Goal: Information Seeking & Learning: Find specific fact

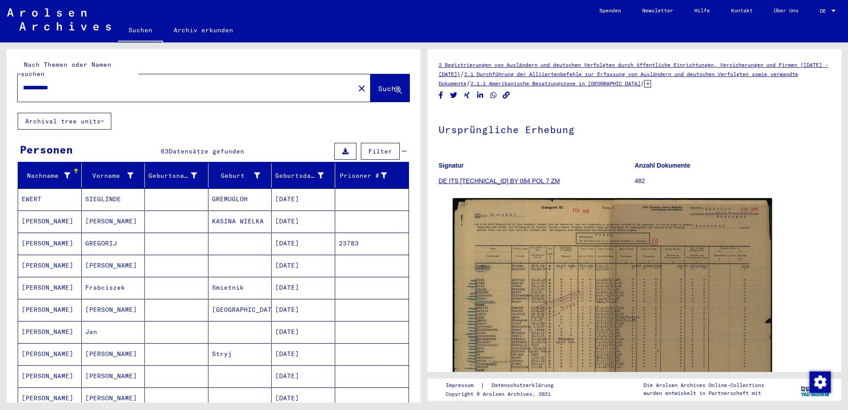
scroll to position [191, 0]
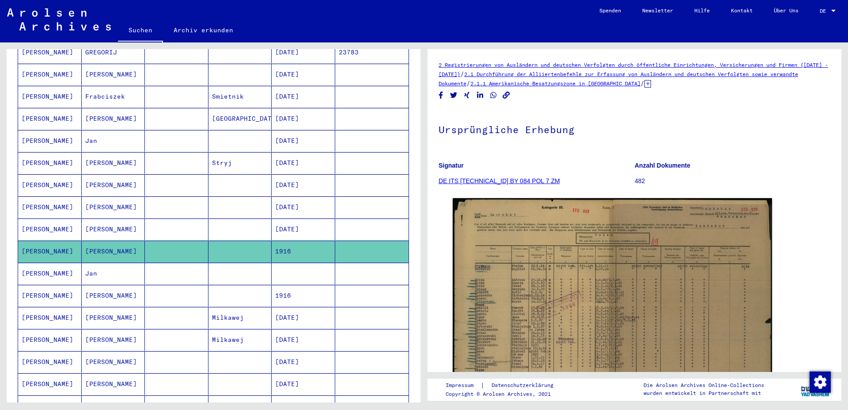
click at [89, 262] on mat-cell "Jan" at bounding box center [114, 273] width 64 height 22
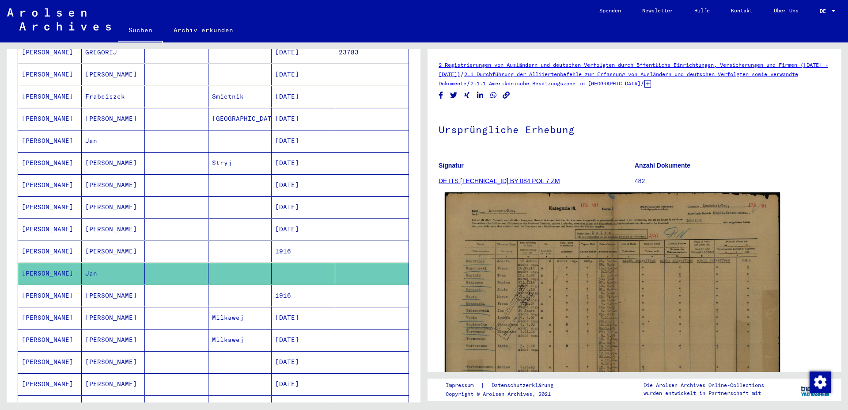
click at [558, 288] on img at bounding box center [612, 311] width 335 height 238
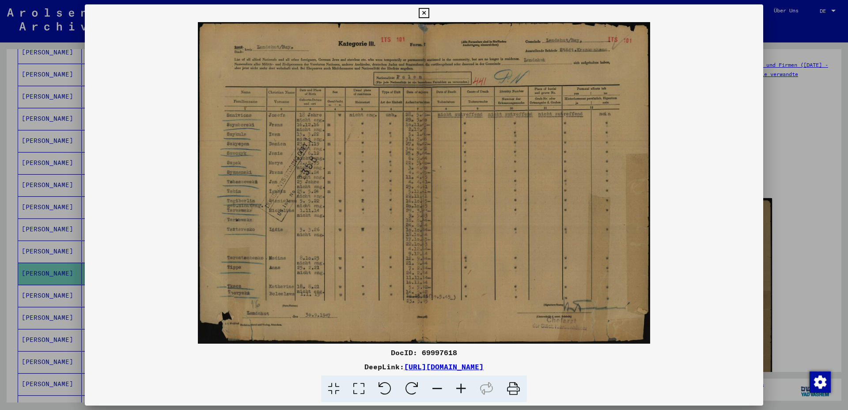
click at [517, 200] on img at bounding box center [424, 182] width 679 height 321
click at [460, 389] on icon at bounding box center [461, 388] width 24 height 27
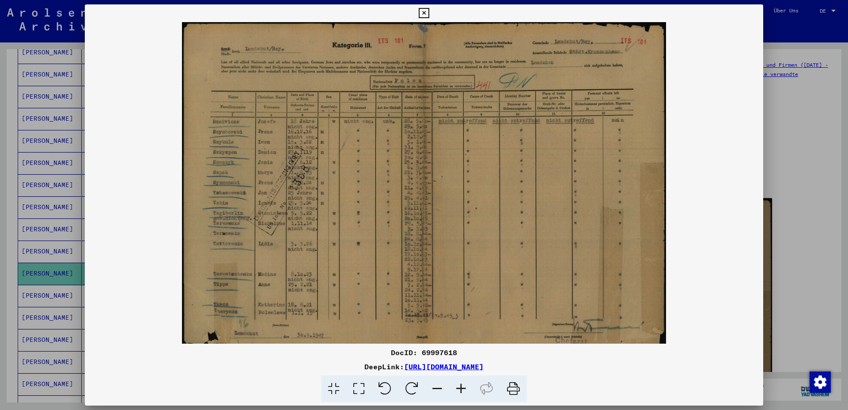
click at [460, 389] on icon at bounding box center [461, 388] width 24 height 27
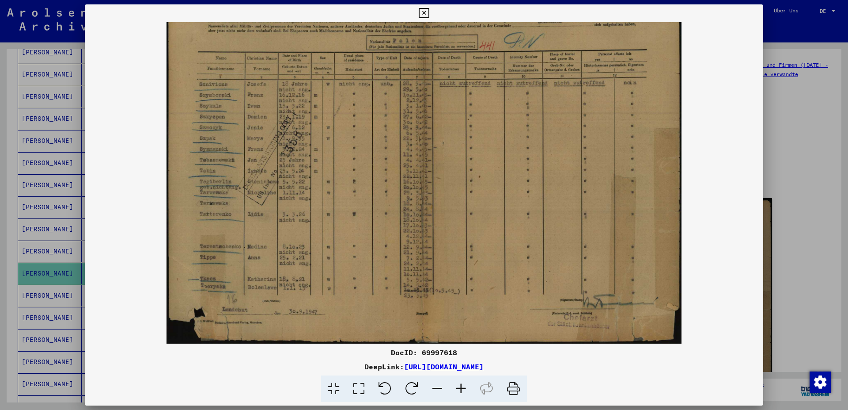
drag, startPoint x: 289, startPoint y: 326, endPoint x: 283, endPoint y: 278, distance: 48.5
click at [283, 278] on img at bounding box center [424, 160] width 515 height 365
click at [463, 388] on icon at bounding box center [461, 388] width 24 height 27
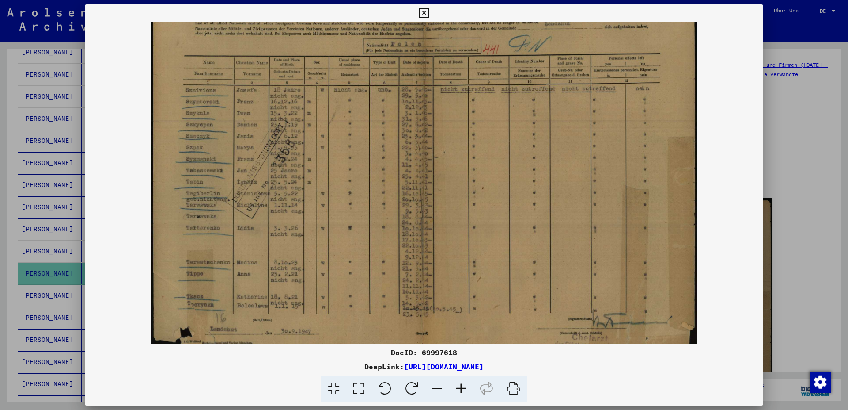
click at [463, 388] on icon at bounding box center [461, 388] width 24 height 27
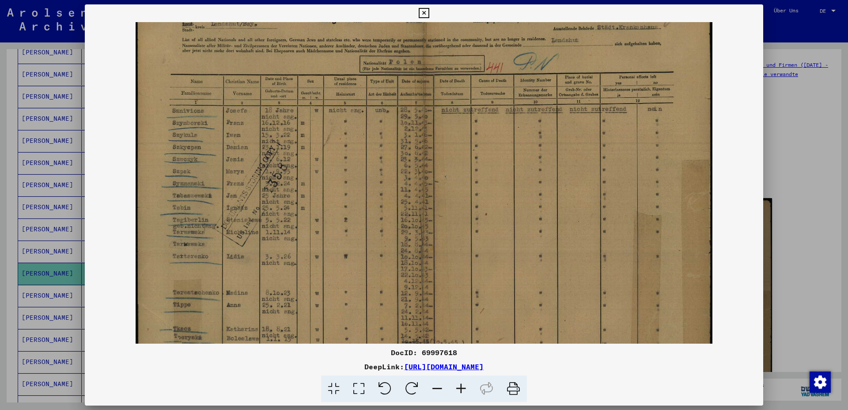
scroll to position [0, 0]
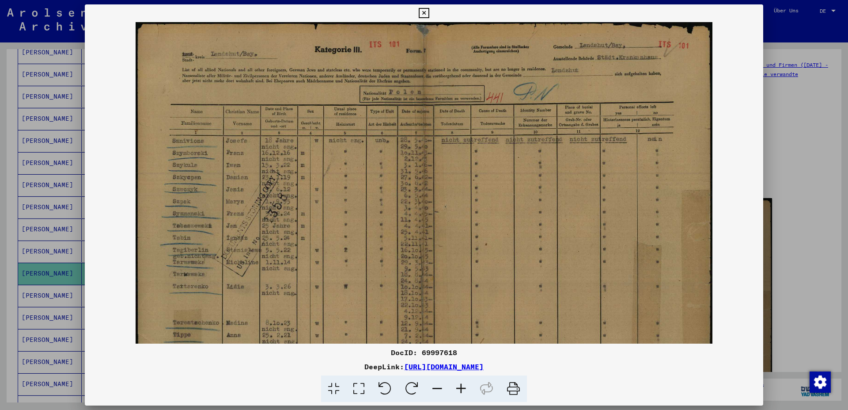
drag, startPoint x: 524, startPoint y: 186, endPoint x: 534, endPoint y: 305, distance: 119.8
click at [534, 305] on img at bounding box center [425, 227] width 578 height 410
click at [340, 199] on img at bounding box center [425, 227] width 578 height 410
click at [429, 11] on icon at bounding box center [424, 13] width 10 height 11
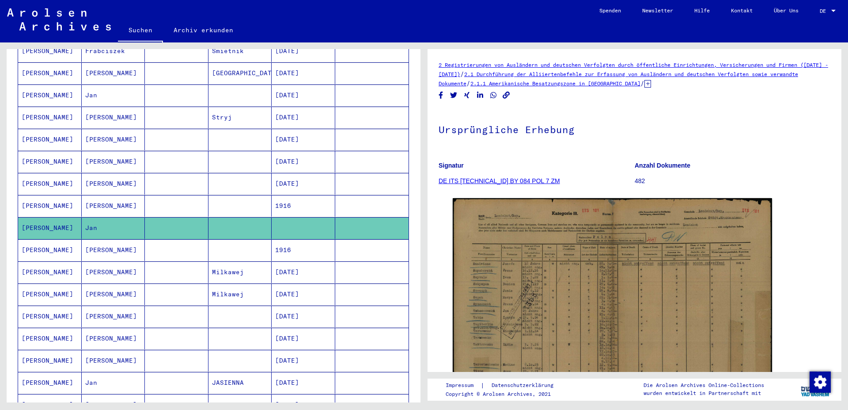
scroll to position [286, 0]
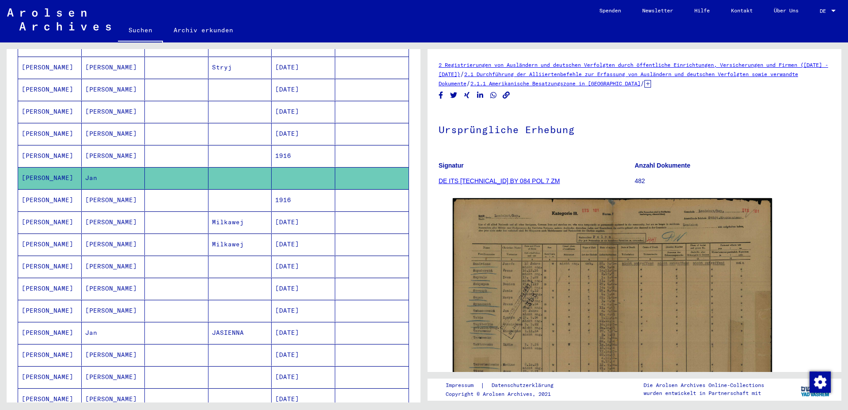
click at [128, 148] on mat-cell "[PERSON_NAME]" at bounding box center [114, 156] width 64 height 22
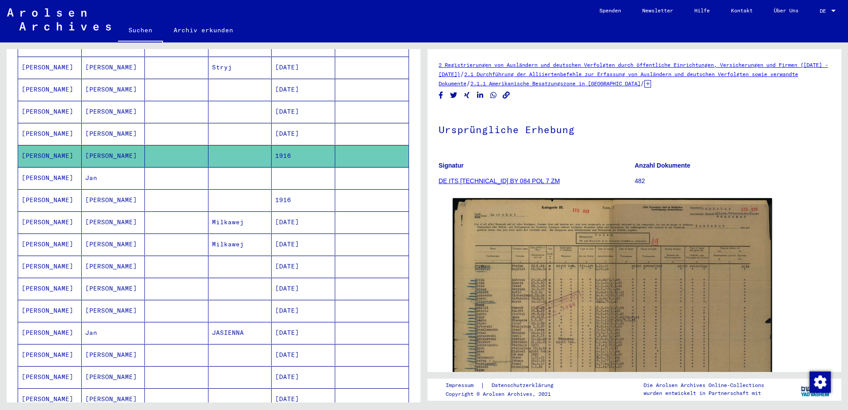
click at [99, 329] on mat-cell "Jan" at bounding box center [114, 333] width 64 height 22
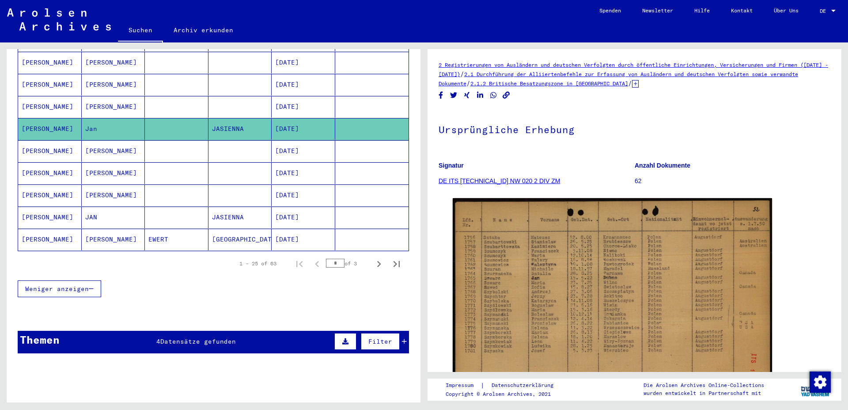
scroll to position [477, 0]
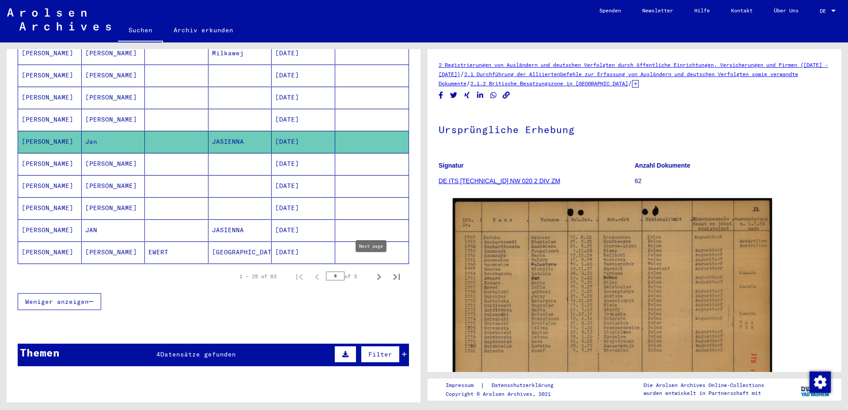
click at [373, 270] on icon "Next page" at bounding box center [379, 276] width 12 height 12
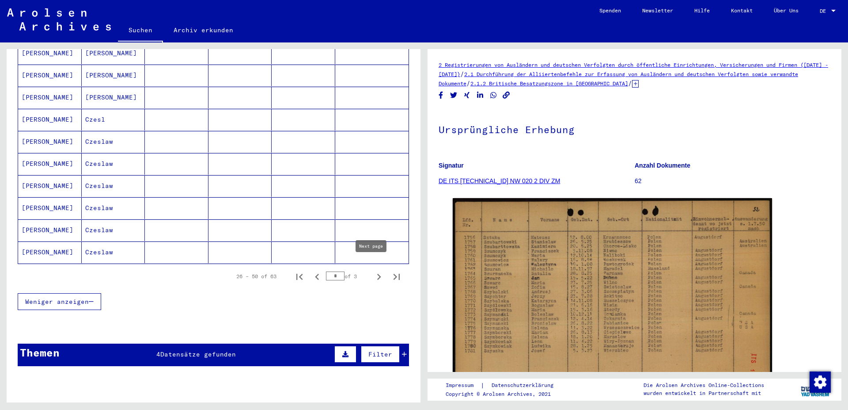
click at [377, 274] on icon "Next page" at bounding box center [379, 277] width 4 height 6
type input "*"
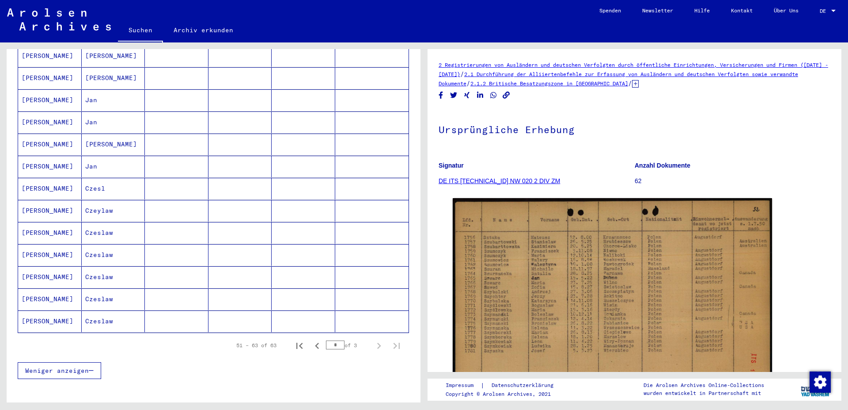
scroll to position [78, 0]
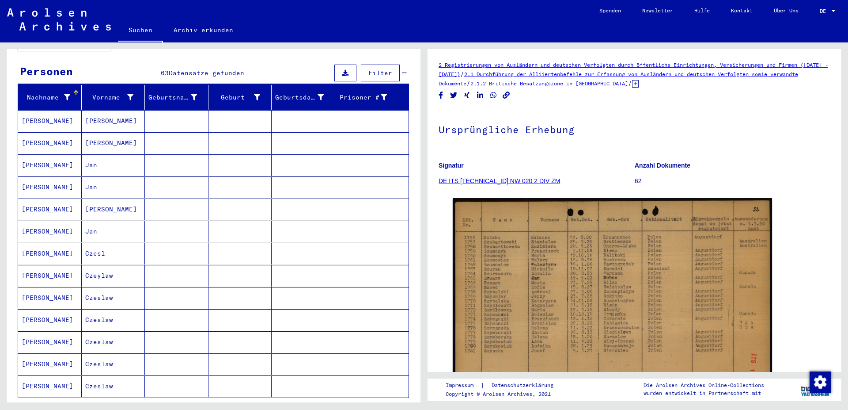
click at [114, 156] on mat-cell "Jan" at bounding box center [114, 165] width 64 height 22
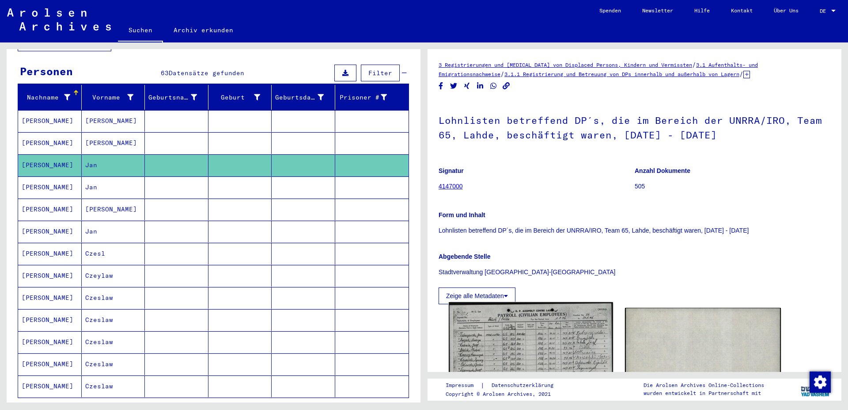
click at [533, 344] on img at bounding box center [531, 361] width 164 height 119
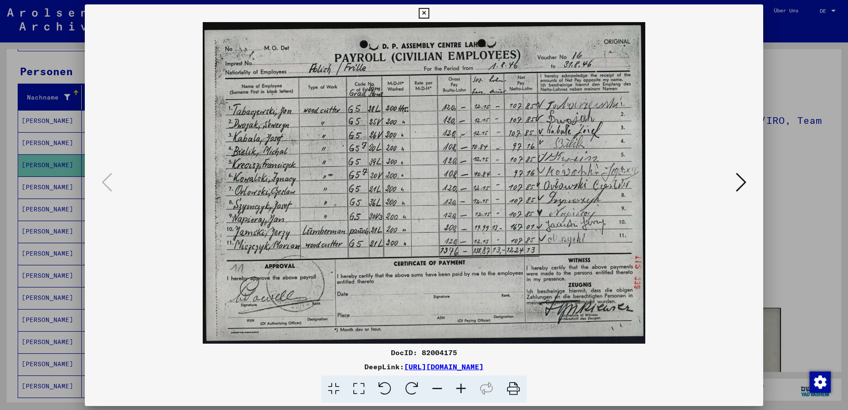
click at [533, 344] on div "DocID: 82004175 DeepLink: [URL][DOMAIN_NAME]" at bounding box center [424, 203] width 679 height 398
click at [429, 11] on icon at bounding box center [424, 13] width 10 height 11
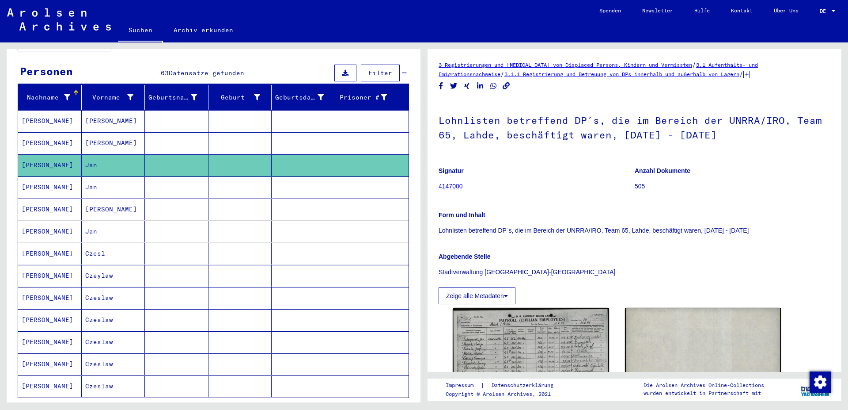
click at [97, 176] on mat-cell "Jan" at bounding box center [114, 187] width 64 height 22
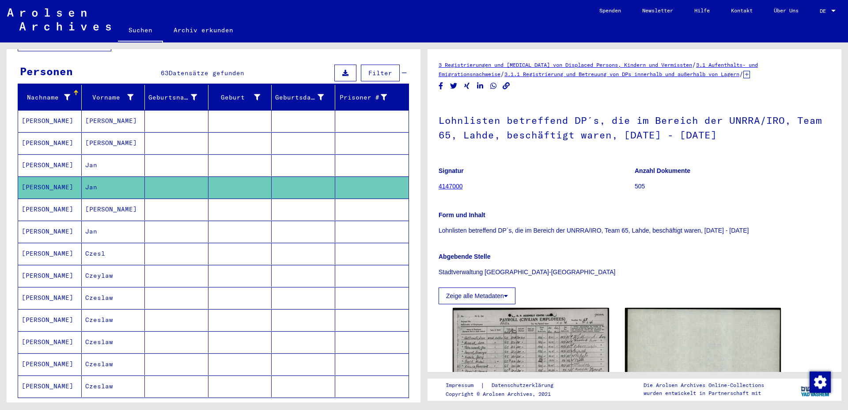
click at [92, 226] on mat-cell "Jan" at bounding box center [114, 232] width 64 height 22
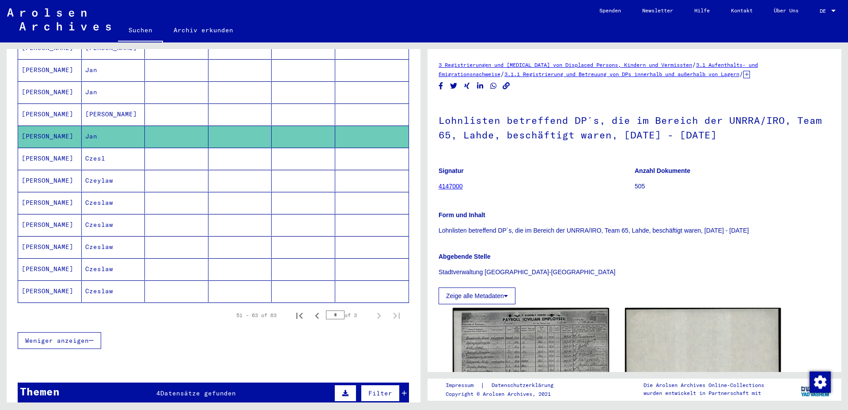
scroll to position [174, 0]
click at [96, 82] on mat-cell "Jan" at bounding box center [114, 92] width 64 height 22
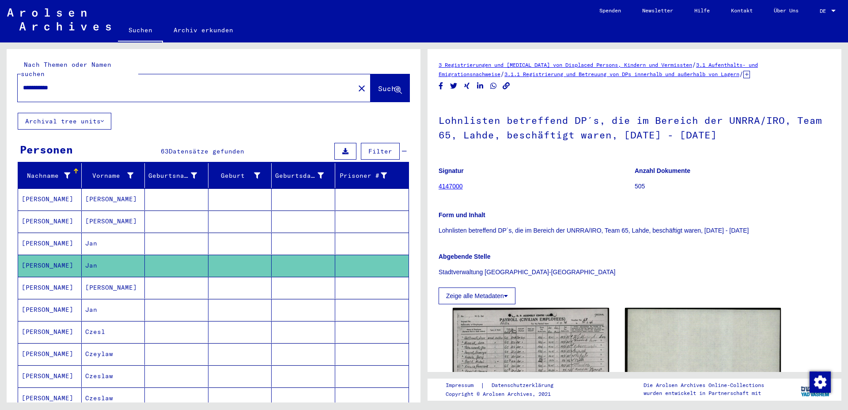
click at [107, 304] on mat-cell "Jan" at bounding box center [114, 310] width 64 height 22
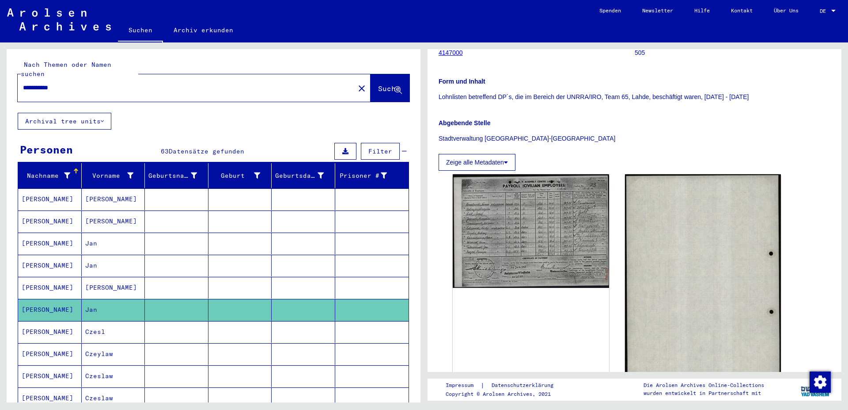
scroll to position [143, 0]
